Goal: Information Seeking & Learning: Compare options

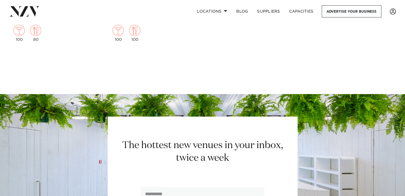
scroll to position [8215, 0]
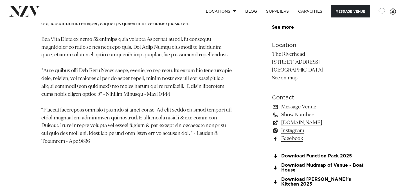
scroll to position [357, 0]
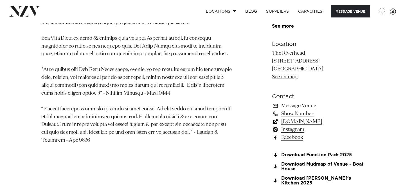
click at [309, 123] on link "www.theriverhead.co.nz" at bounding box center [318, 122] width 92 height 8
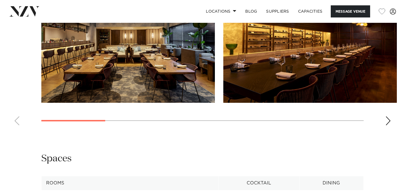
scroll to position [638, 0]
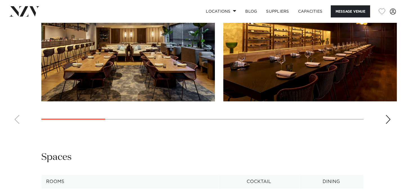
click at [388, 122] on div "Next slide" at bounding box center [388, 119] width 6 height 9
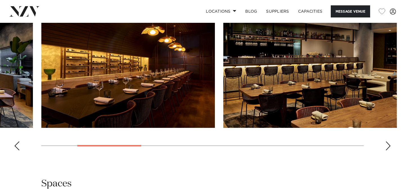
scroll to position [610, 0]
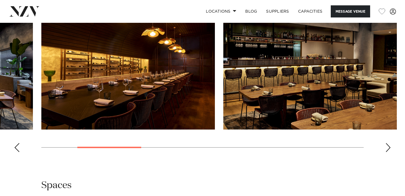
click at [387, 147] on div "Next slide" at bounding box center [388, 147] width 6 height 9
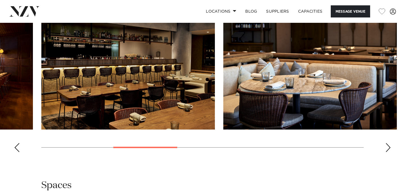
click at [387, 147] on div "Next slide" at bounding box center [388, 147] width 6 height 9
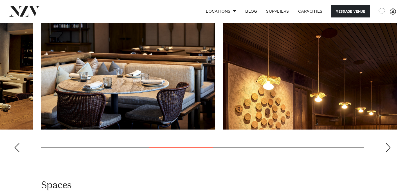
click at [387, 147] on div "Next slide" at bounding box center [388, 147] width 6 height 9
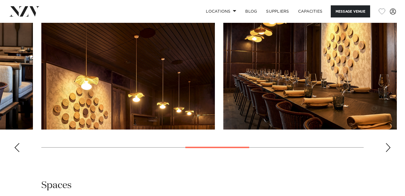
click at [387, 147] on div "Next slide" at bounding box center [388, 147] width 6 height 9
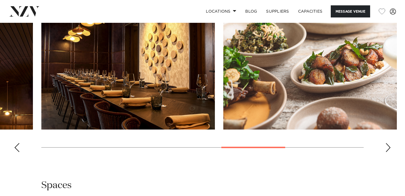
click at [387, 147] on div "Next slide" at bounding box center [388, 147] width 6 height 9
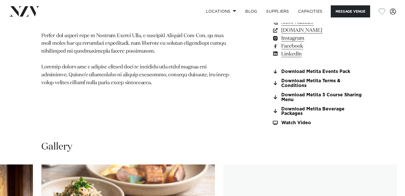
scroll to position [417, 0]
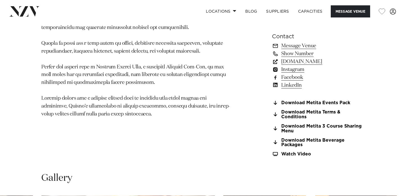
click at [310, 62] on link "skycityauckland.co.nz" at bounding box center [318, 62] width 92 height 8
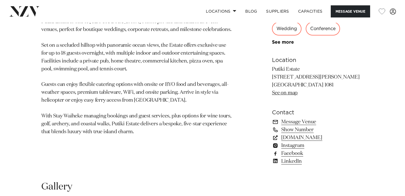
scroll to position [358, 0]
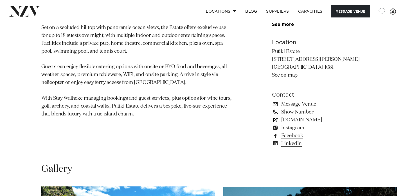
click at [299, 121] on link "putikiestate.co.nz" at bounding box center [318, 120] width 92 height 8
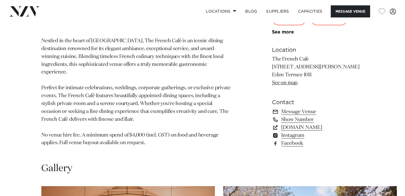
scroll to position [351, 0]
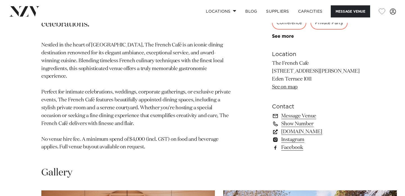
click at [307, 130] on link "www.thefrenchcafe.co.nz" at bounding box center [318, 131] width 92 height 8
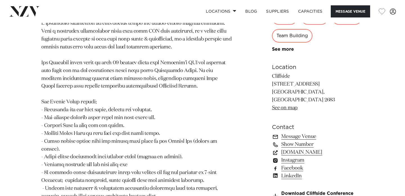
scroll to position [360, 0]
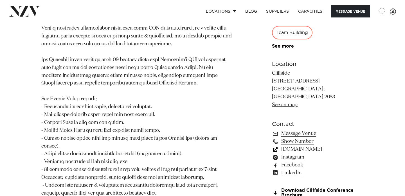
click at [297, 150] on link "[DOMAIN_NAME]" at bounding box center [318, 149] width 92 height 8
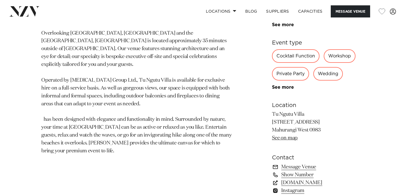
scroll to position [296, 0]
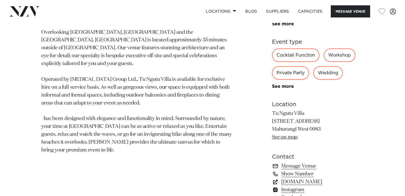
click at [300, 182] on link "www.tungutuvilla.com" at bounding box center [318, 182] width 92 height 8
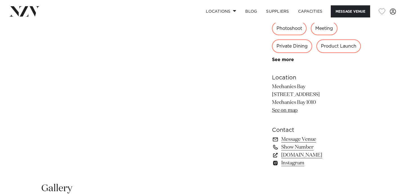
scroll to position [344, 0]
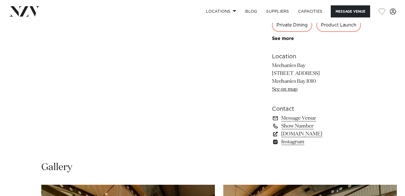
click at [299, 134] on link "[DOMAIN_NAME]" at bounding box center [318, 134] width 92 height 8
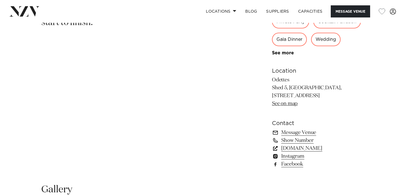
scroll to position [332, 0]
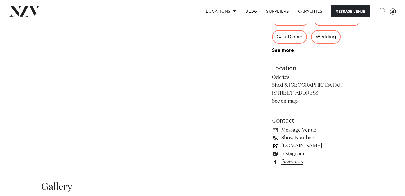
click at [304, 147] on link "www.odettes.co.nz" at bounding box center [318, 146] width 92 height 8
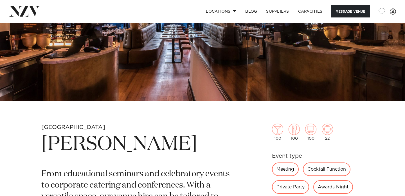
scroll to position [105, 0]
